Goal: Find specific page/section: Find specific page/section

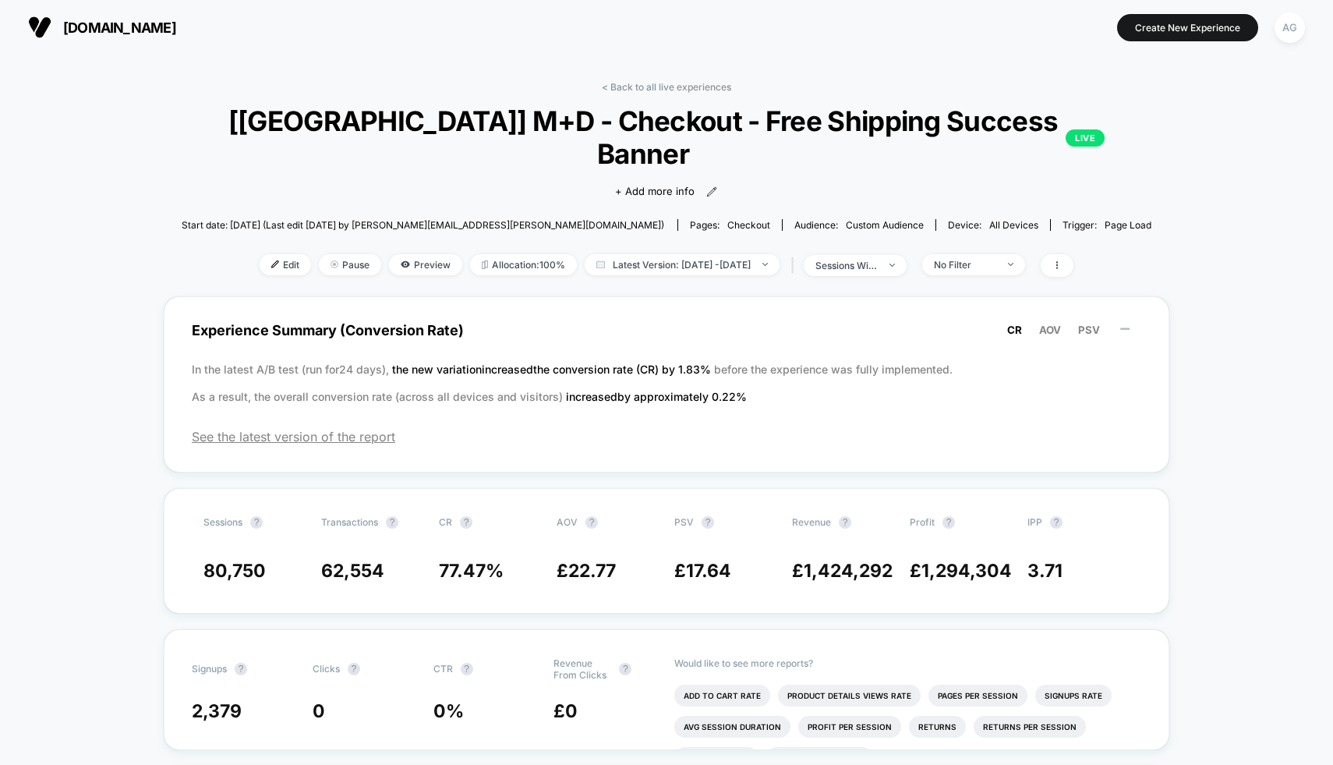
click at [692, 82] on link "< Back to all live experiences" at bounding box center [666, 87] width 129 height 12
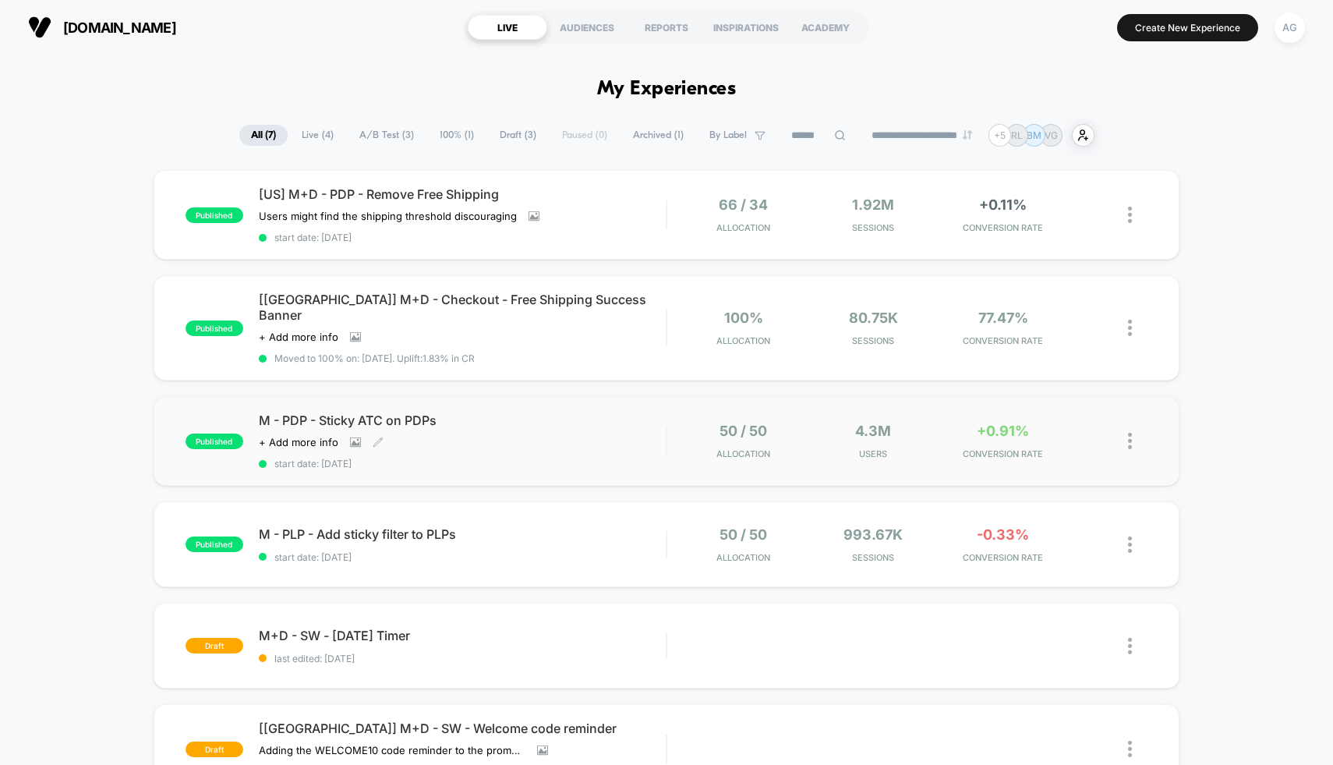
click at [598, 412] on span "M - PDP - Sticky ATC on PDPs" at bounding box center [463, 420] width 408 height 16
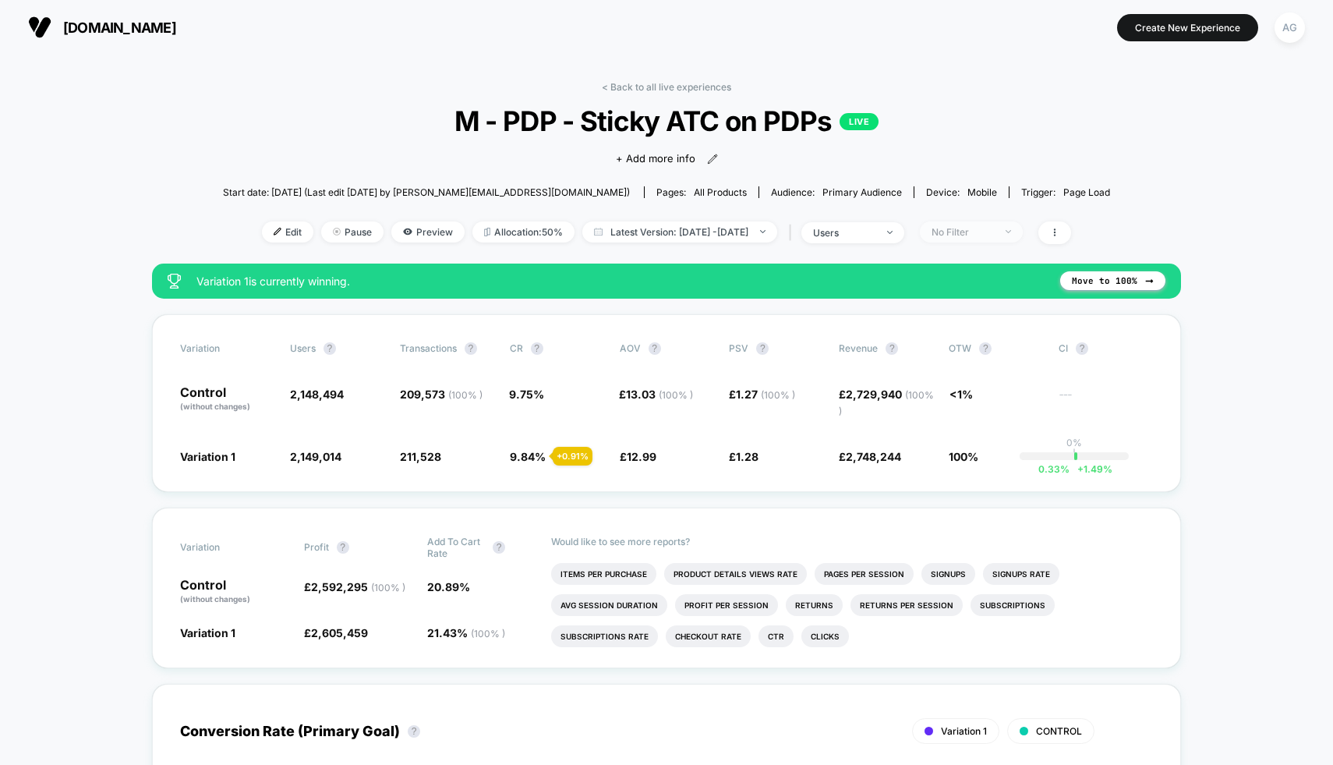
click at [990, 231] on div "No Filter" at bounding box center [963, 232] width 62 height 12
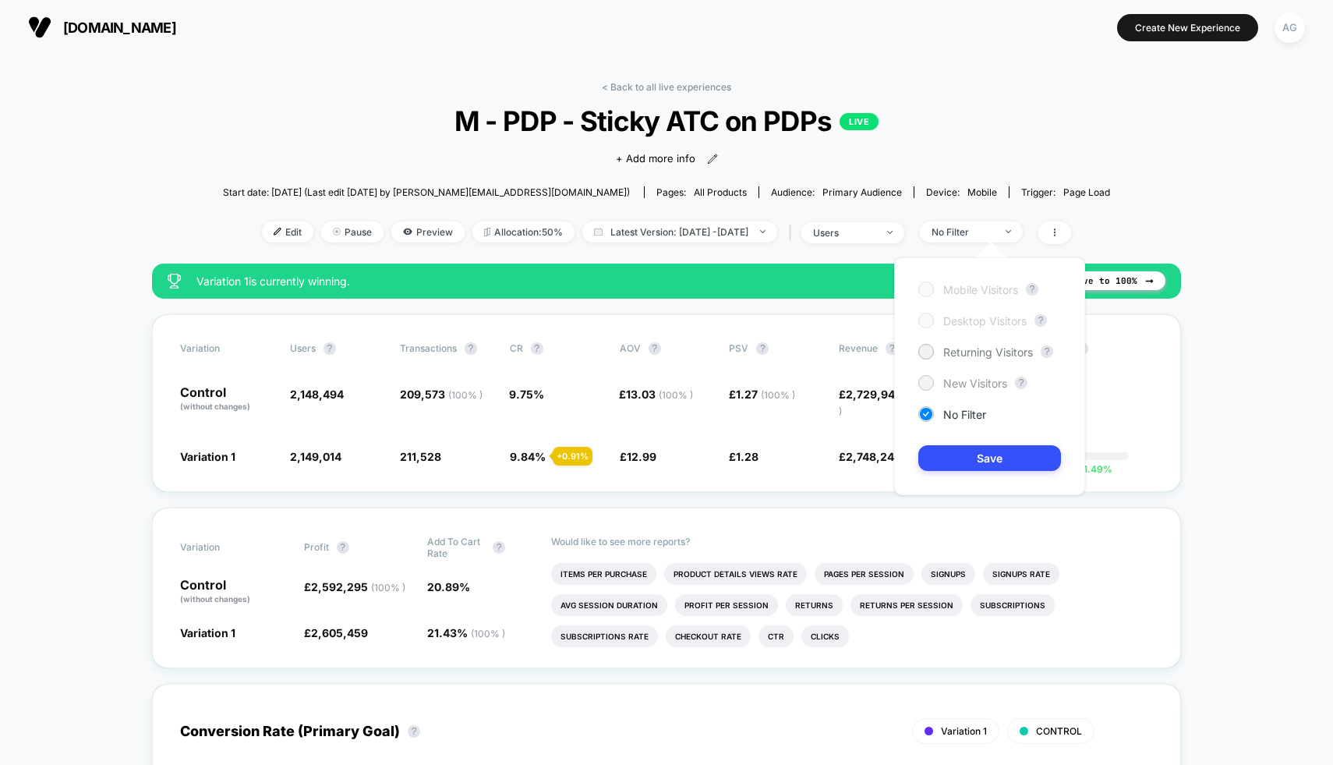
click at [975, 383] on span "New Visitors" at bounding box center [975, 383] width 64 height 13
click at [989, 451] on button "Save" at bounding box center [989, 458] width 143 height 26
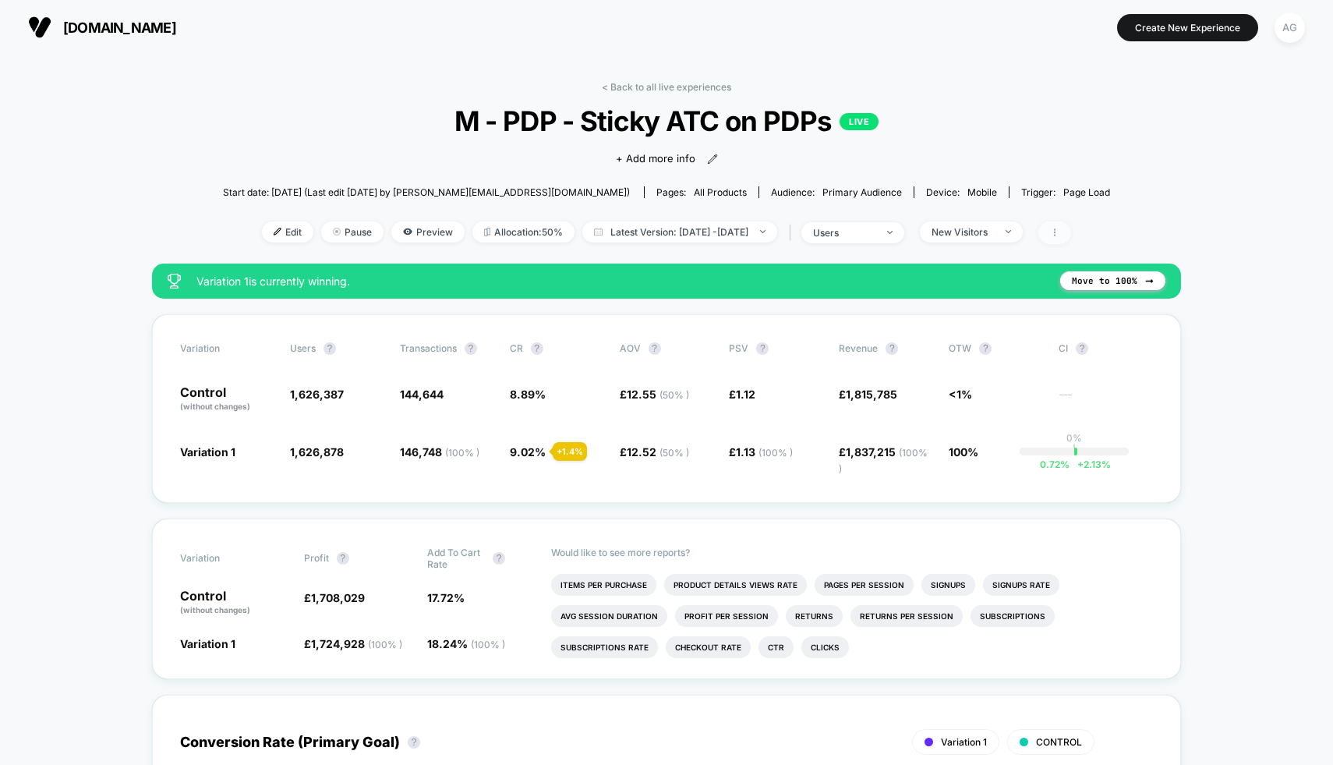
click at [1071, 225] on span at bounding box center [1054, 232] width 33 height 23
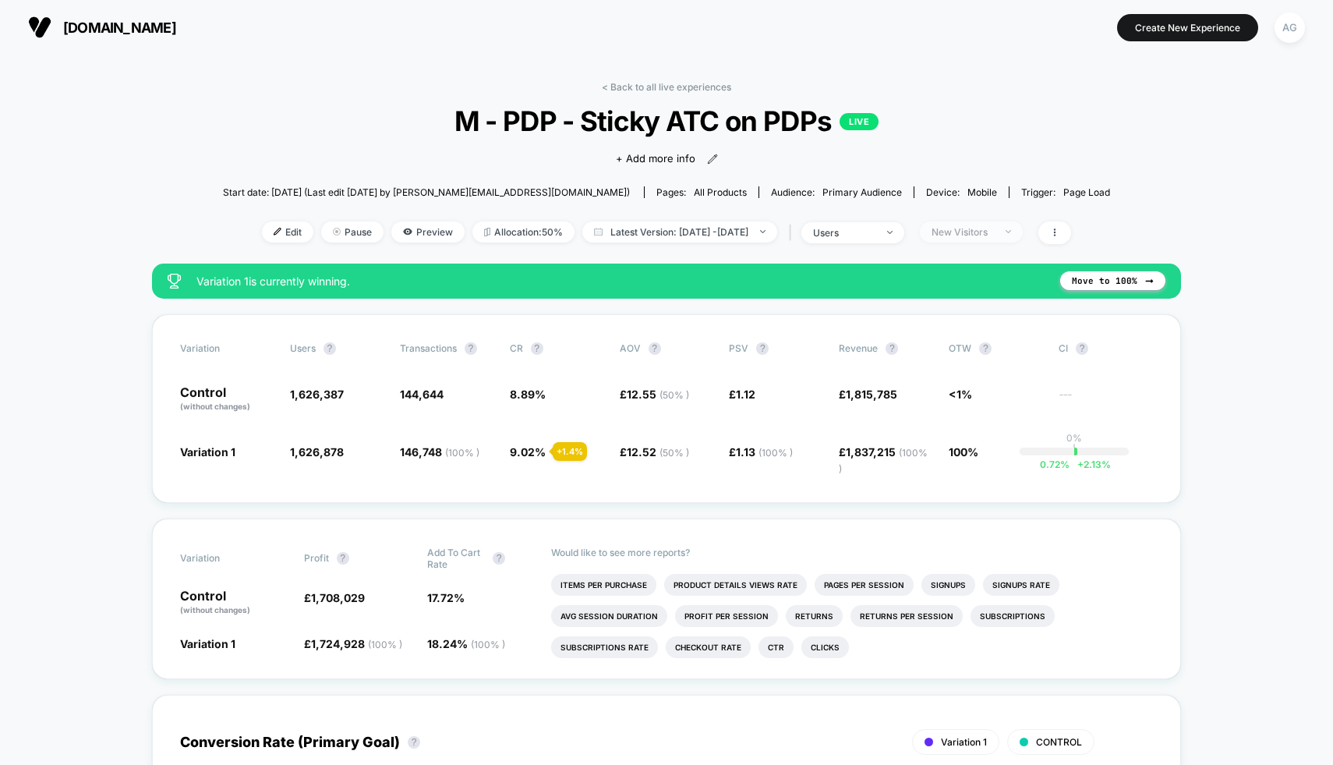
click at [974, 234] on div "New Visitors" at bounding box center [963, 232] width 62 height 12
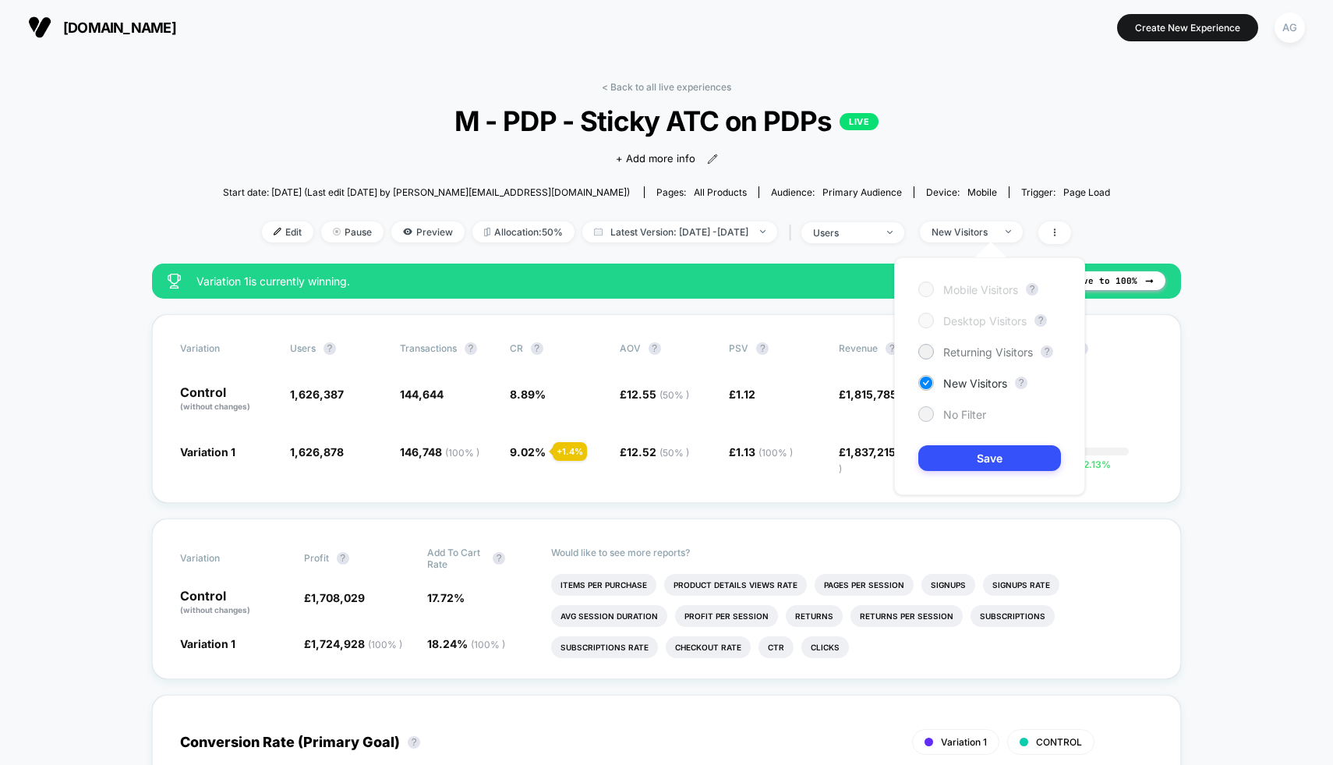
click at [961, 412] on span "No Filter" at bounding box center [964, 414] width 43 height 13
click at [984, 460] on button "Save" at bounding box center [989, 458] width 143 height 26
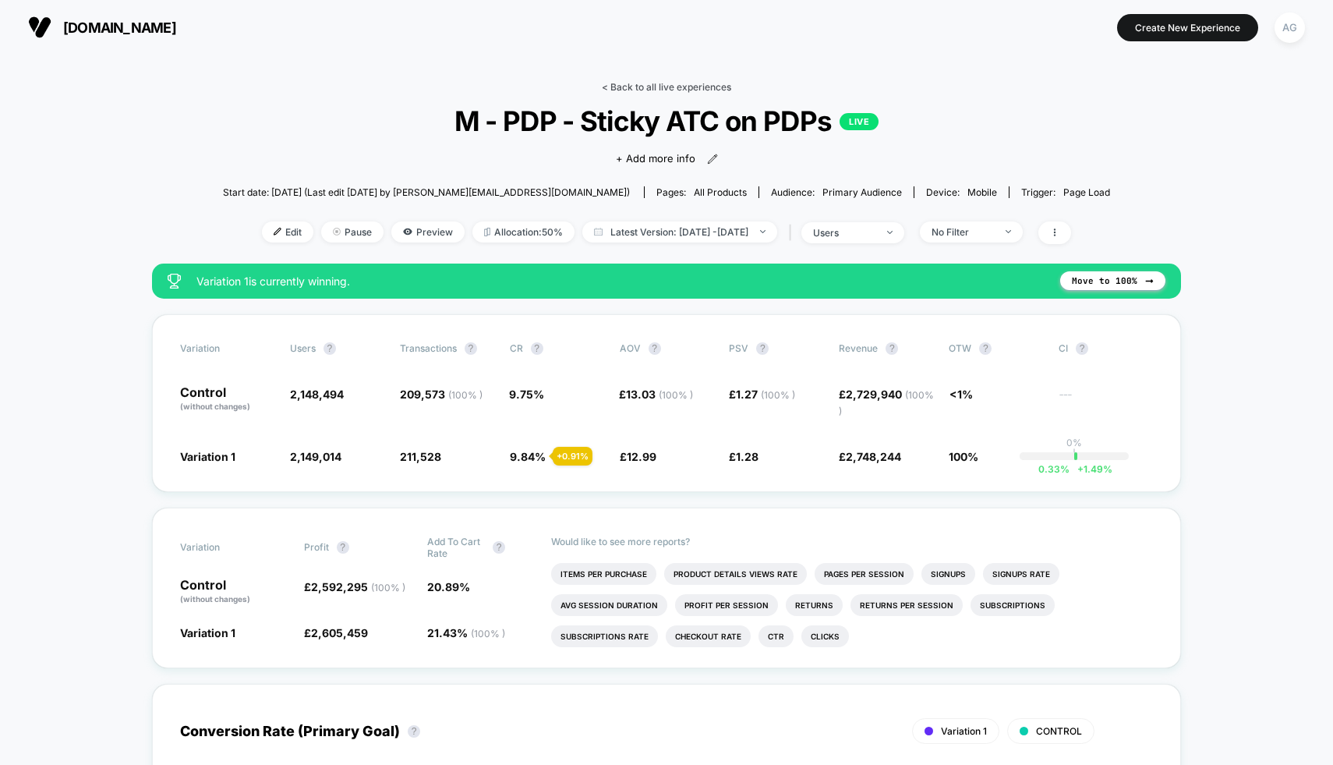
click at [663, 82] on link "< Back to all live experiences" at bounding box center [666, 87] width 129 height 12
